Goal: Contribute content

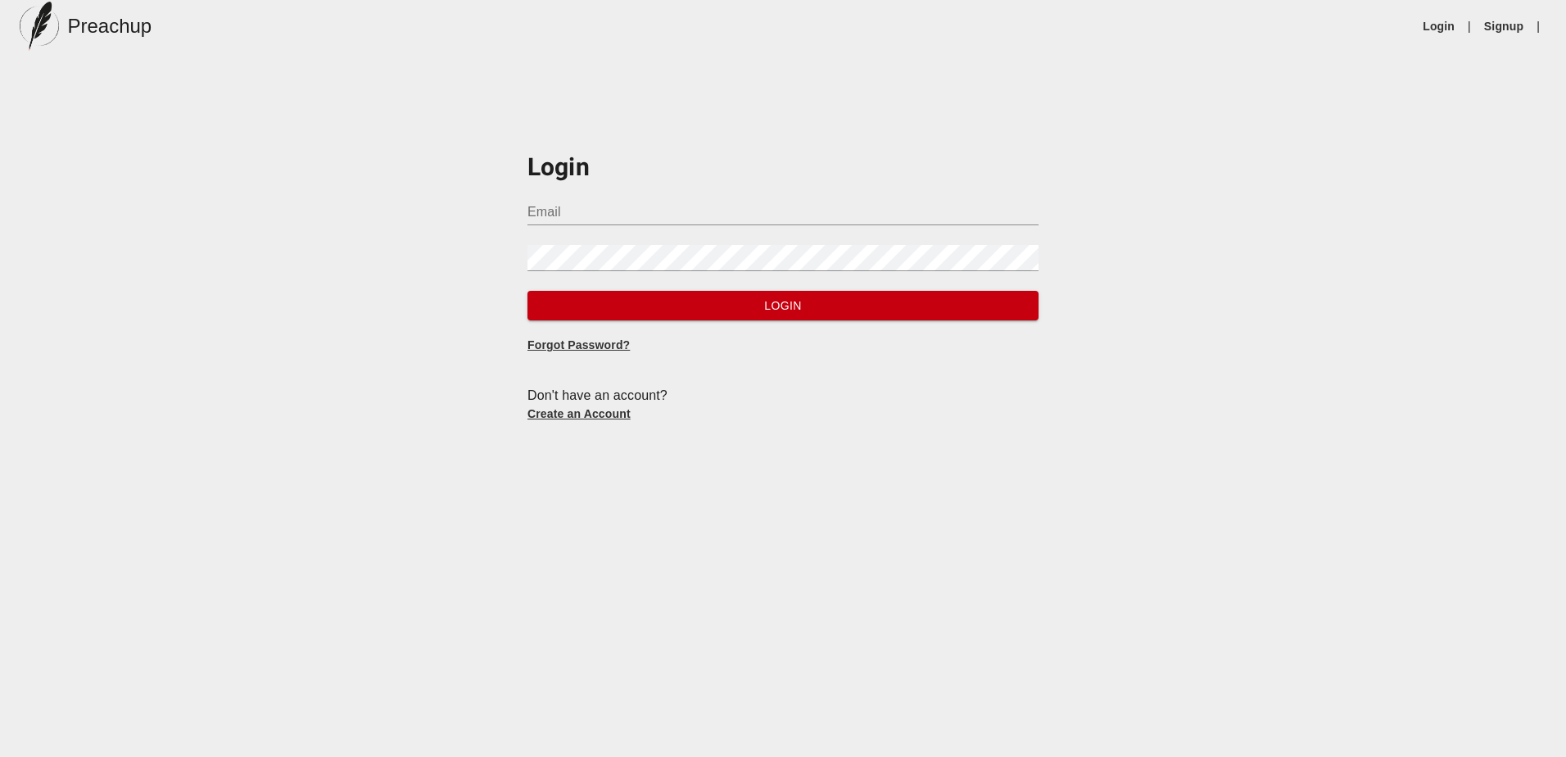
type input "[PERSON_NAME][EMAIL_ADDRESS][DOMAIN_NAME]"
click at [735, 307] on span "Login" at bounding box center [783, 306] width 485 height 20
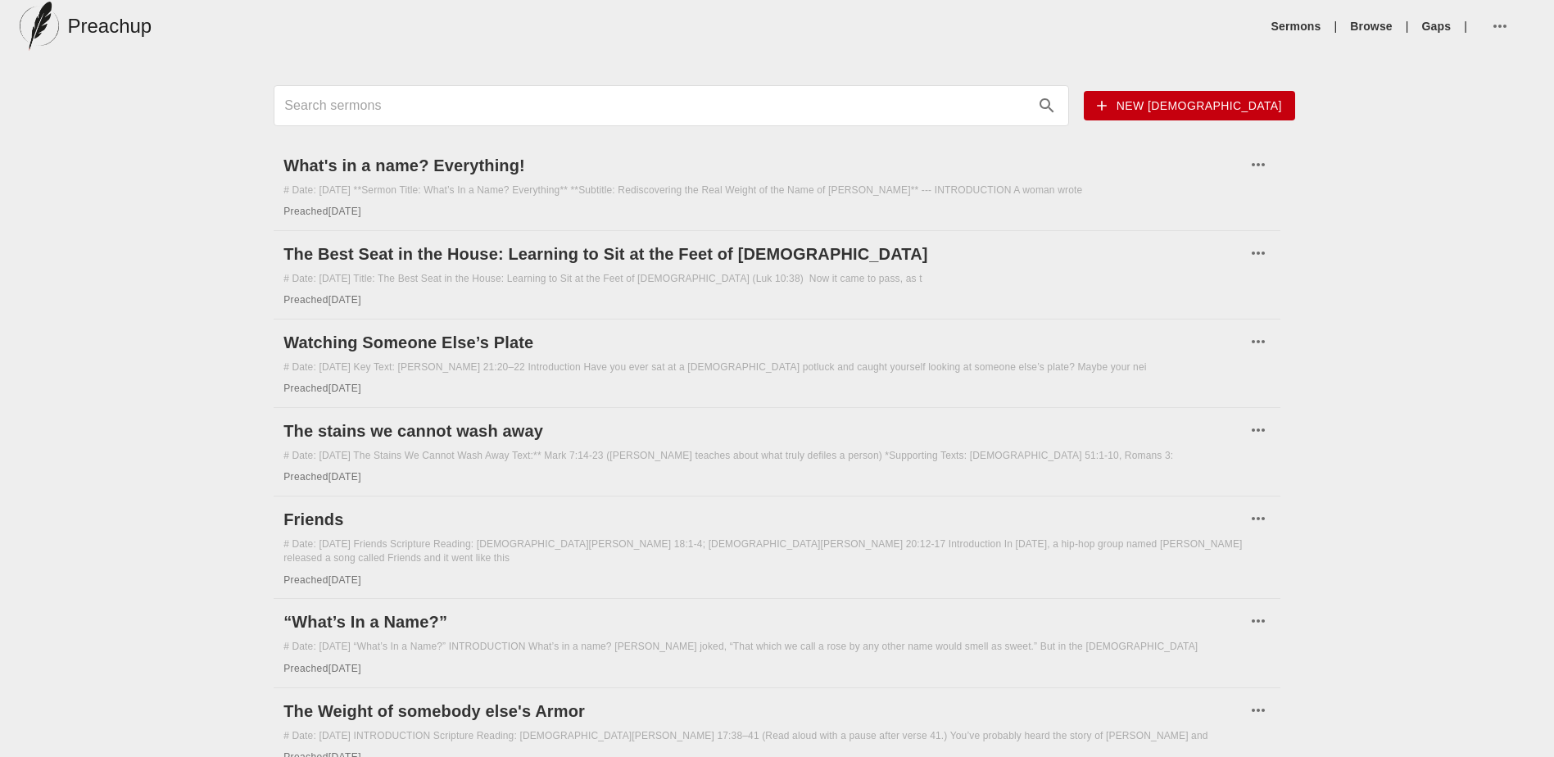
click at [1247, 96] on span "New [DEMOGRAPHIC_DATA]" at bounding box center [1189, 106] width 185 height 20
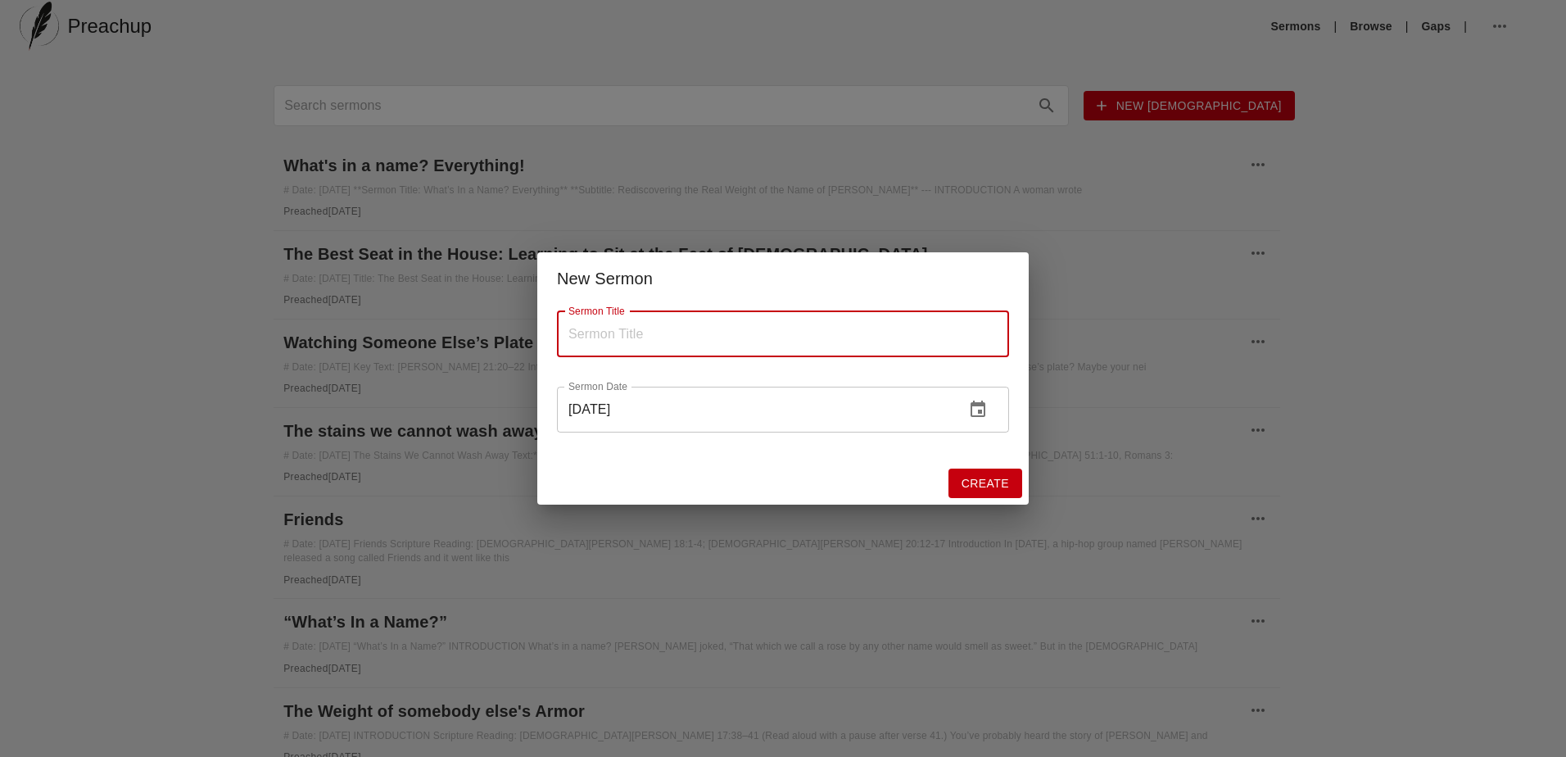
paste input "The Secret Life of a Blessed Person"
type input "The Secret Life of a Blessed Person"
click at [982, 486] on span "Create" at bounding box center [984, 483] width 47 height 20
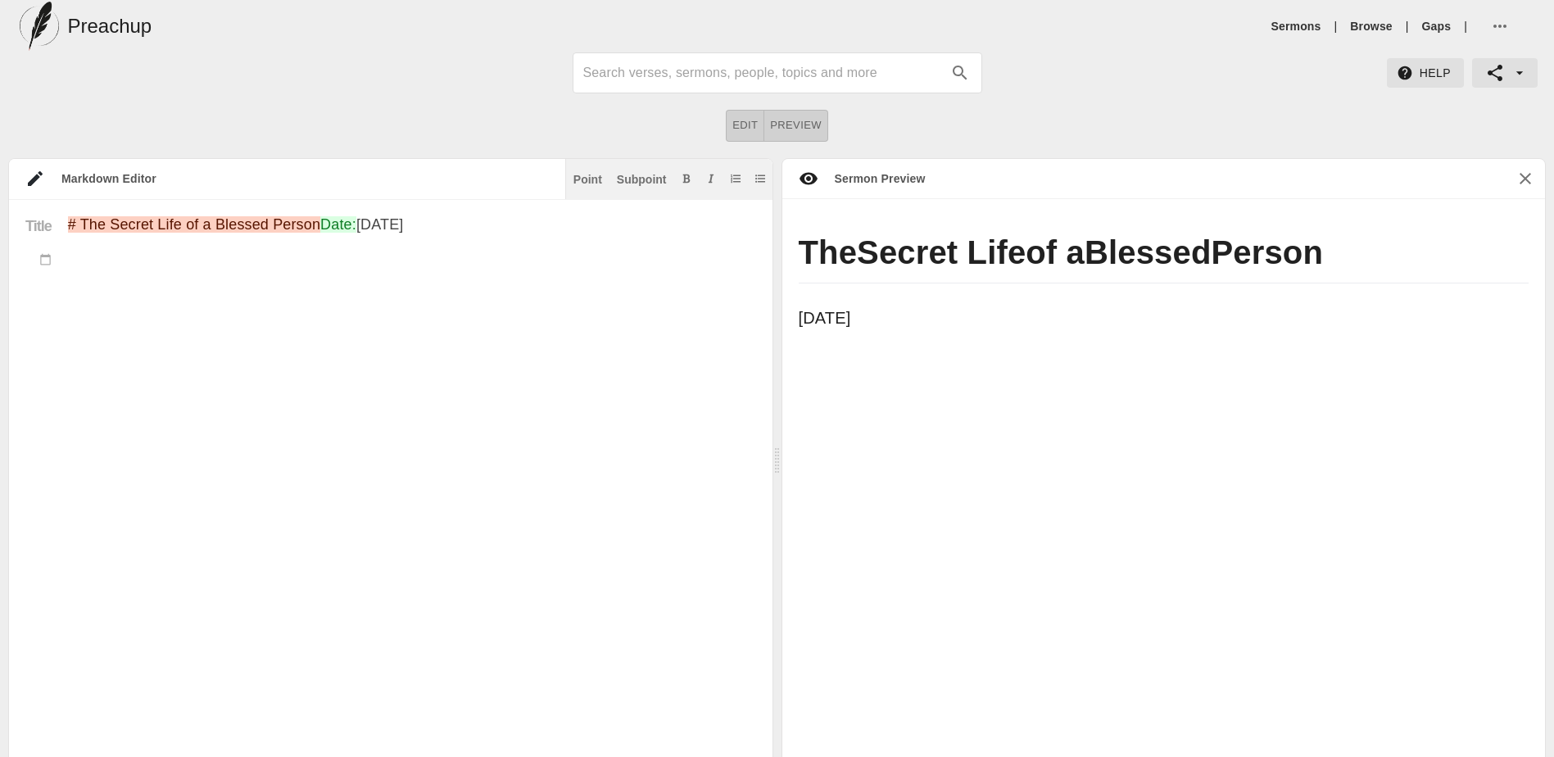
paste textarea "Lore: Ipsum 9 ________________________________________ DOLORSITAMET Consecte ad…"
type textarea "# Lor Ipsumd Sita co a Elitsed Doeius Temp: Inc 1ut 7585 Labo: Etdol 8 ________…"
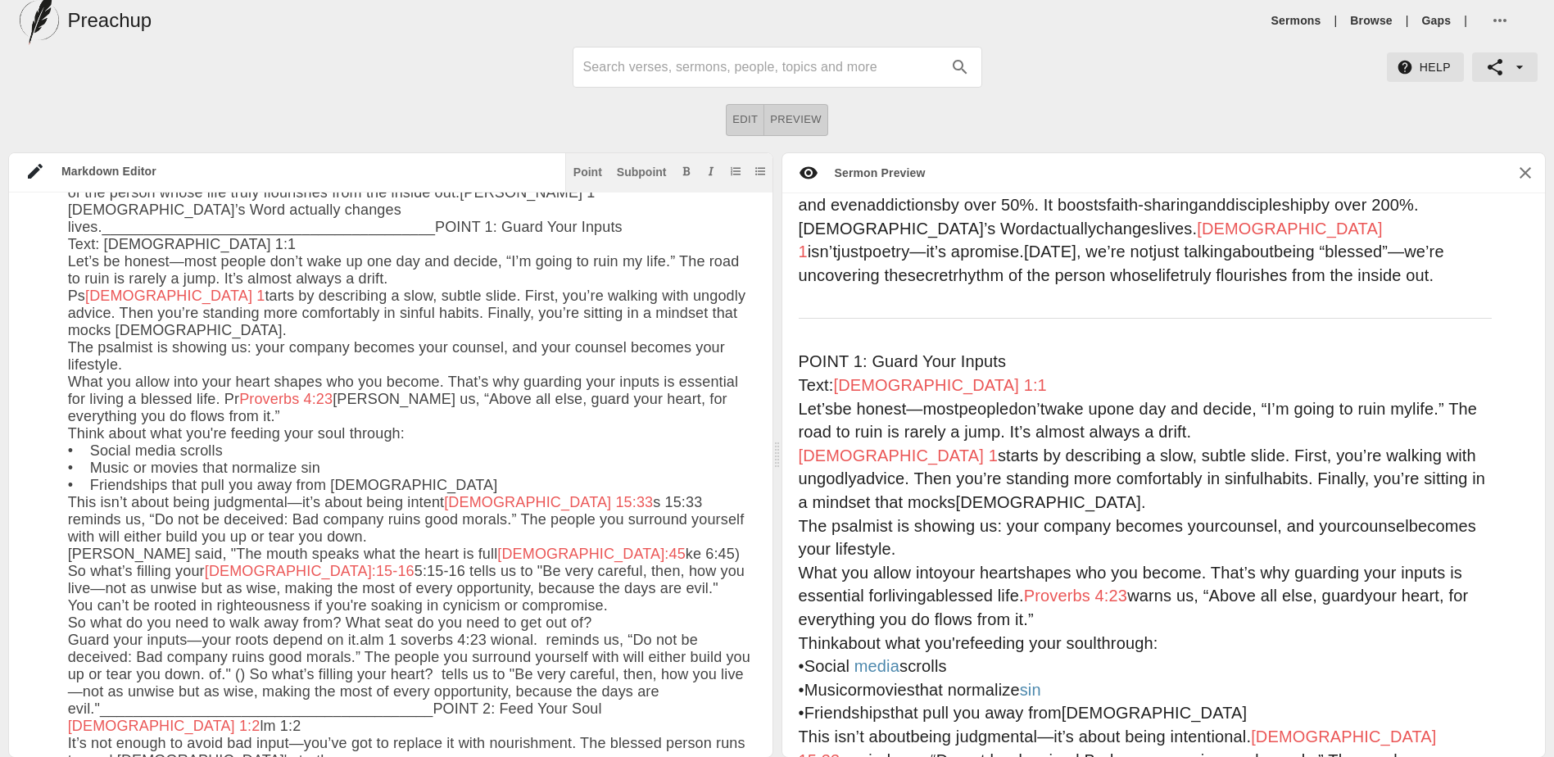
scroll to position [16, 0]
